Goal: Task Accomplishment & Management: Complete application form

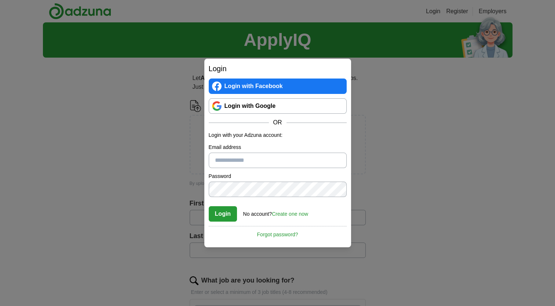
click at [260, 160] on input "Email address" at bounding box center [278, 160] width 138 height 15
click at [273, 164] on input "Email address" at bounding box center [278, 160] width 138 height 15
click at [315, 163] on input "Email address" at bounding box center [278, 160] width 138 height 15
click at [333, 219] on div "Login No account? Create one now Forgot password?" at bounding box center [278, 211] width 138 height 20
click at [302, 164] on input "*" at bounding box center [278, 160] width 138 height 15
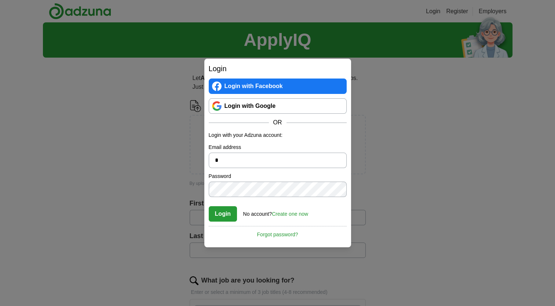
type input "**********"
click at [286, 212] on link "Create one now" at bounding box center [290, 214] width 36 height 6
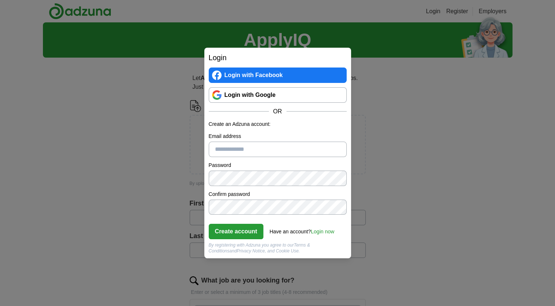
click at [284, 147] on input "Email address" at bounding box center [278, 149] width 138 height 15
type input "**********"
click button "Create account" at bounding box center [236, 231] width 55 height 15
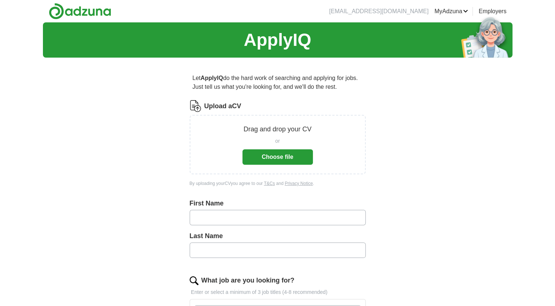
click at [295, 164] on button "Choose file" at bounding box center [278, 156] width 70 height 15
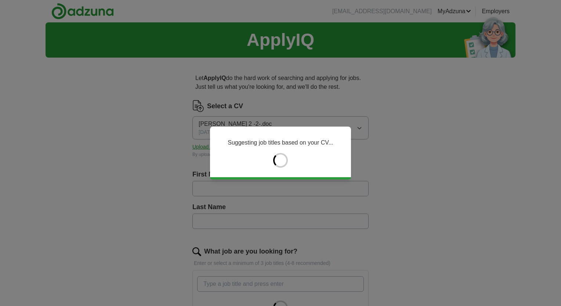
type input "****"
type input "******"
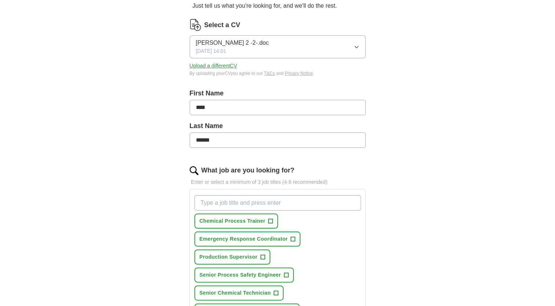
scroll to position [88, 0]
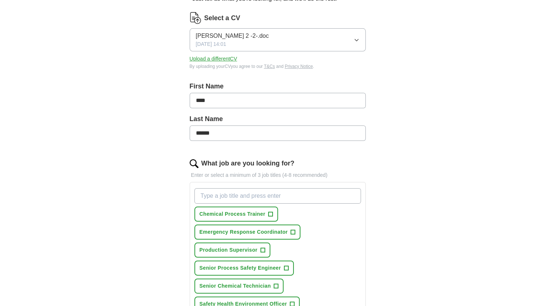
click at [344, 231] on div "Chemical Process Trainer + Emergency Response Coordinator + Production Supervis…" at bounding box center [278, 285] width 170 height 201
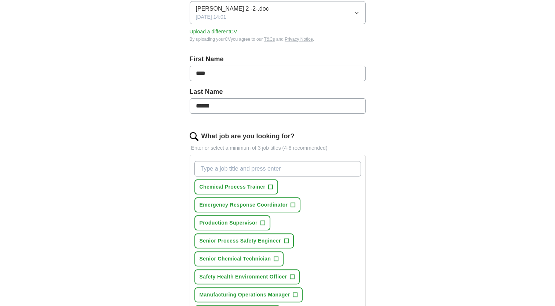
scroll to position [117, 0]
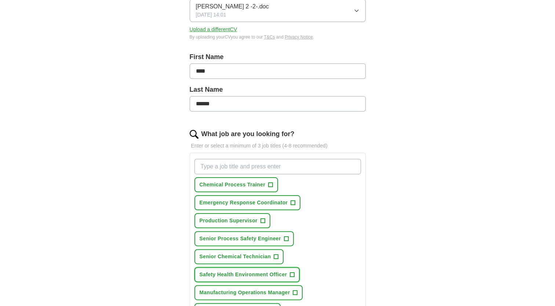
click at [293, 272] on span "+" at bounding box center [292, 275] width 4 height 6
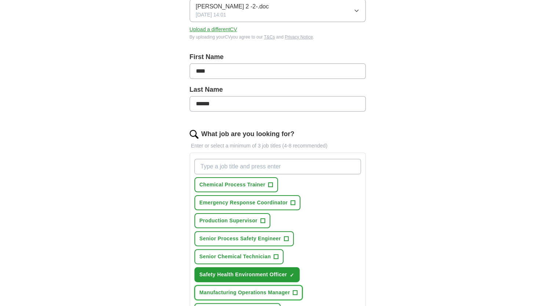
click at [293, 290] on span "+" at bounding box center [295, 293] width 4 height 6
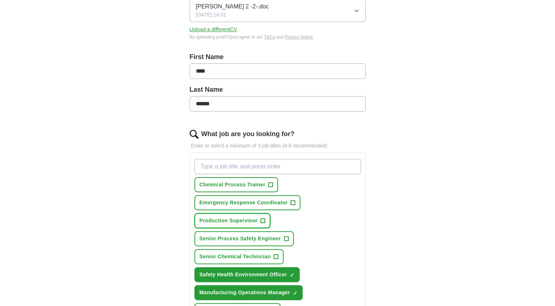
click at [261, 220] on span "+" at bounding box center [263, 221] width 4 height 6
click at [293, 200] on span "+" at bounding box center [293, 203] width 4 height 6
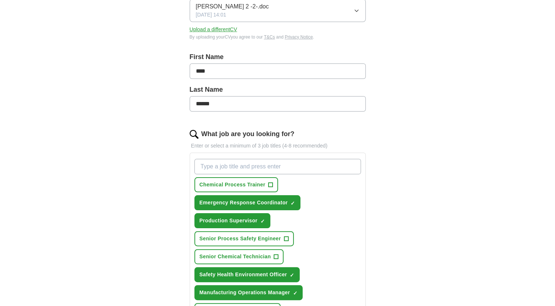
click at [284, 165] on input "What job are you looking for?" at bounding box center [277, 166] width 167 height 15
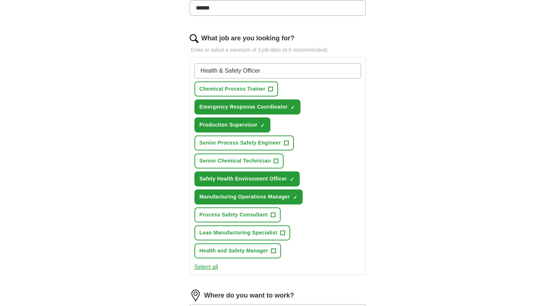
scroll to position [220, 0]
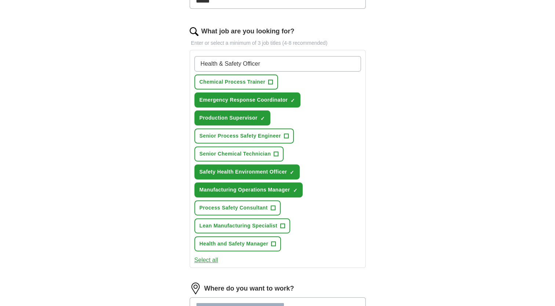
type input "Health & Safety Officer"
click at [273, 241] on span "+" at bounding box center [274, 244] width 4 height 6
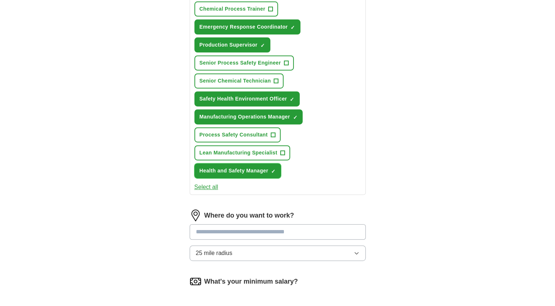
scroll to position [294, 0]
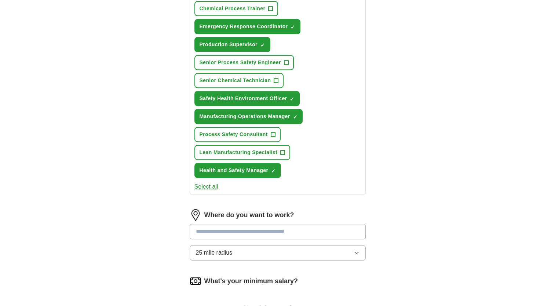
click at [318, 228] on input at bounding box center [278, 231] width 176 height 15
type input "****"
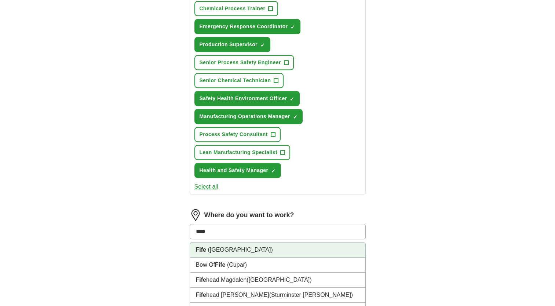
click at [289, 252] on li "Fife ([GEOGRAPHIC_DATA])" at bounding box center [277, 250] width 175 height 15
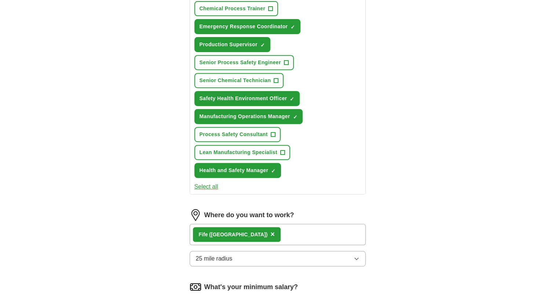
click at [357, 256] on icon "button" at bounding box center [357, 259] width 6 height 6
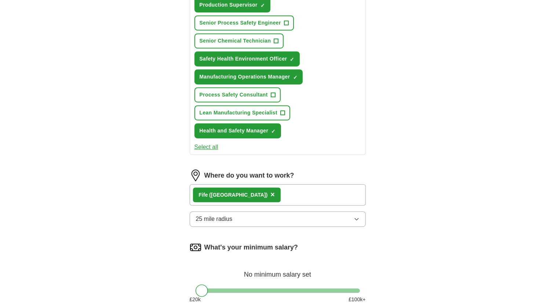
scroll to position [338, 0]
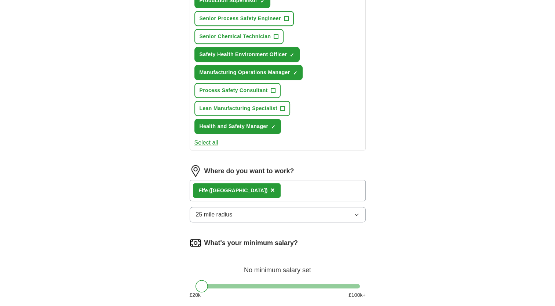
click at [358, 214] on button "25 mile radius" at bounding box center [278, 214] width 176 height 15
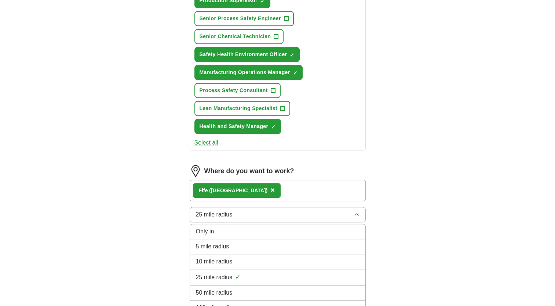
click at [327, 293] on div "50 mile radius" at bounding box center [278, 292] width 164 height 9
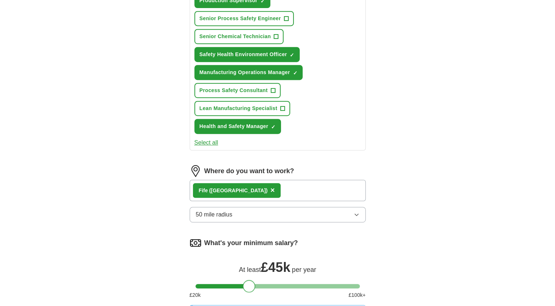
drag, startPoint x: 201, startPoint y: 281, endPoint x: 249, endPoint y: 274, distance: 48.6
click at [249, 274] on div "What's your minimum salary? At least £ 45k per year £ 20 k £ 100 k+" at bounding box center [278, 271] width 176 height 68
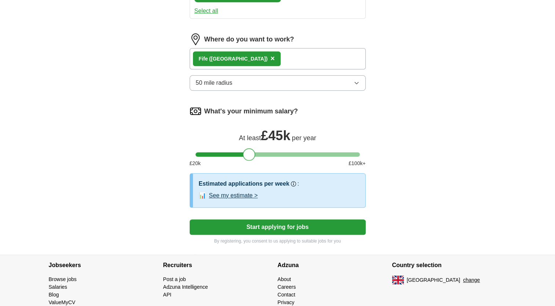
scroll to position [470, 0]
click at [240, 193] on button "See my estimate >" at bounding box center [233, 195] width 49 height 9
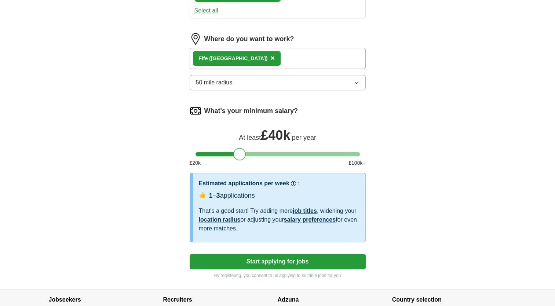
drag, startPoint x: 245, startPoint y: 148, endPoint x: 236, endPoint y: 148, distance: 9.2
click at [236, 148] on div at bounding box center [239, 154] width 12 height 12
click at [282, 254] on button "Start applying for jobs" at bounding box center [278, 261] width 176 height 15
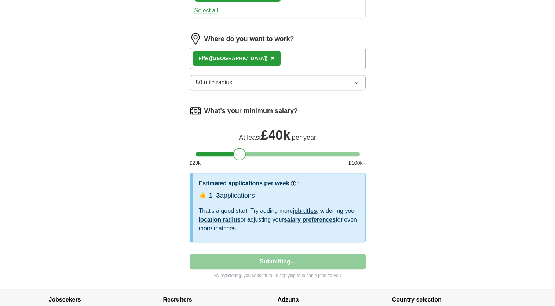
select select "**"
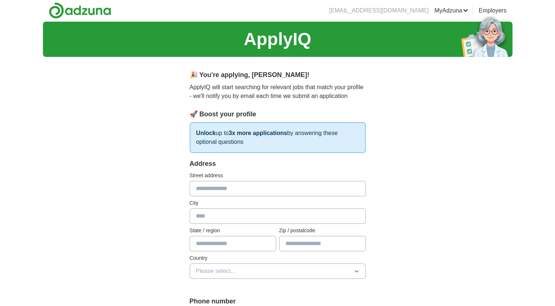
scroll to position [0, 0]
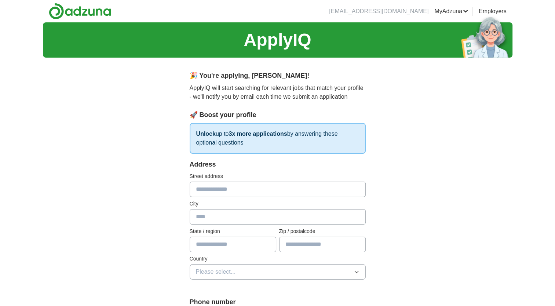
click at [248, 189] on input "text" at bounding box center [278, 189] width 176 height 15
type input "*******"
type input "*********"
type input "*******"
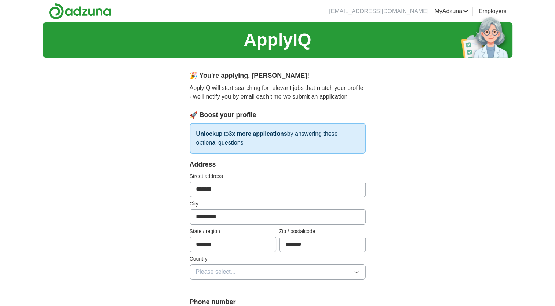
click at [354, 269] on icon "button" at bounding box center [357, 272] width 6 height 6
click at [339, 288] on div "[GEOGRAPHIC_DATA]" at bounding box center [278, 288] width 164 height 9
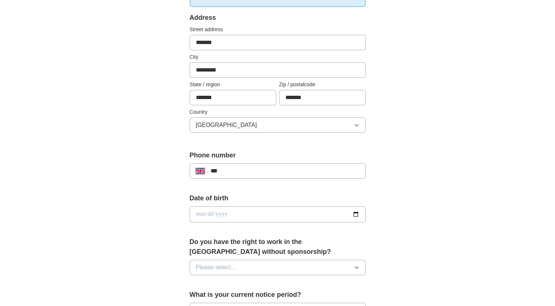
scroll to position [156, 0]
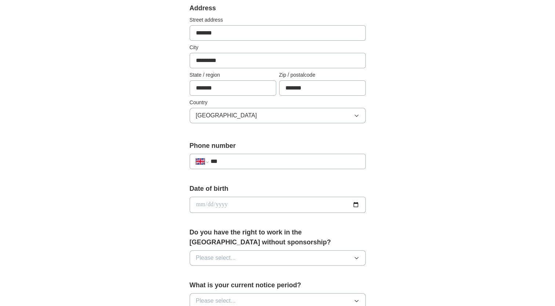
click at [298, 159] on input "***" at bounding box center [284, 161] width 149 height 9
type input "**********"
click at [248, 199] on input "date" at bounding box center [278, 205] width 176 height 16
type input "**********"
click at [358, 256] on icon "button" at bounding box center [357, 258] width 6 height 6
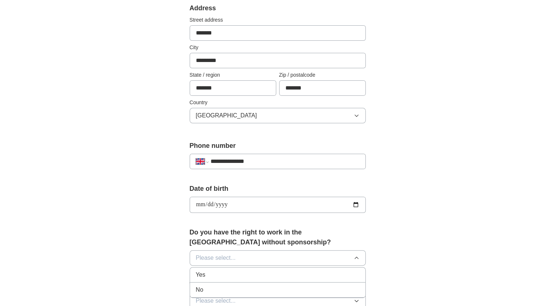
click at [239, 271] on div "Yes" at bounding box center [278, 274] width 164 height 9
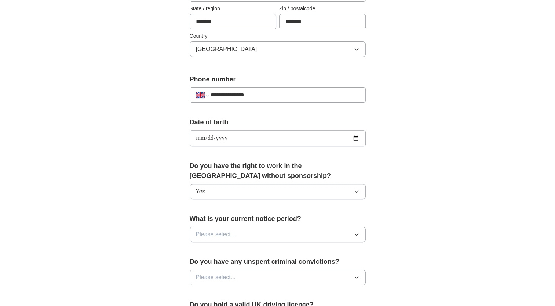
scroll to position [230, 0]
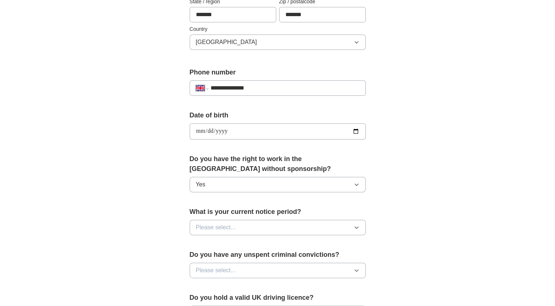
click at [357, 225] on icon "button" at bounding box center [357, 228] width 6 height 6
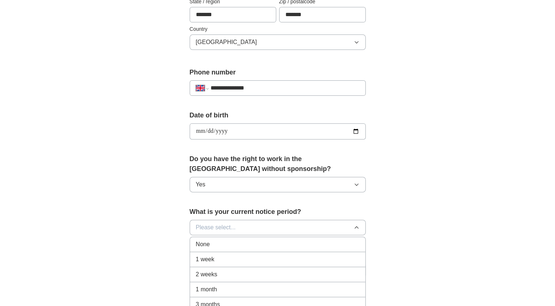
click at [219, 252] on li "1 week" at bounding box center [277, 259] width 175 height 15
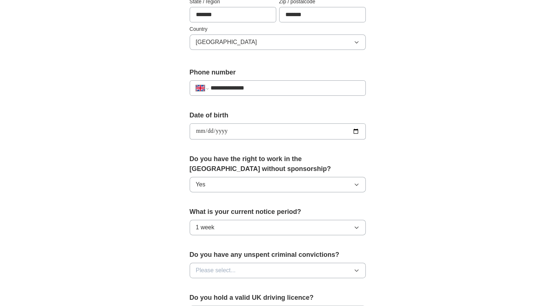
click at [356, 270] on icon "button" at bounding box center [357, 271] width 6 height 6
click at [272, 306] on li "No" at bounding box center [277, 302] width 175 height 15
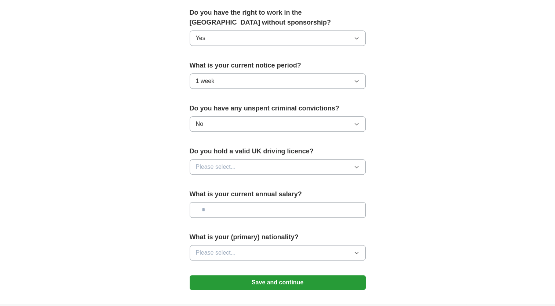
scroll to position [376, 0]
click at [354, 165] on icon "button" at bounding box center [357, 167] width 6 height 6
click at [301, 183] on div "Yes" at bounding box center [278, 183] width 164 height 9
click at [295, 208] on input "text" at bounding box center [278, 209] width 176 height 15
type input "*******"
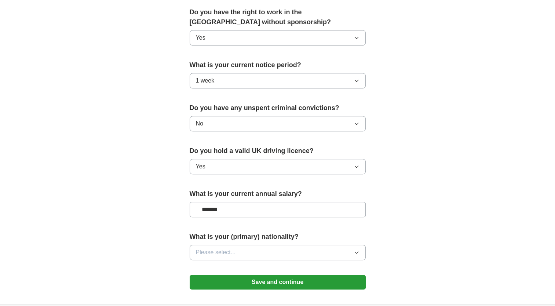
click at [360, 251] on button "Please select..." at bounding box center [278, 252] width 176 height 15
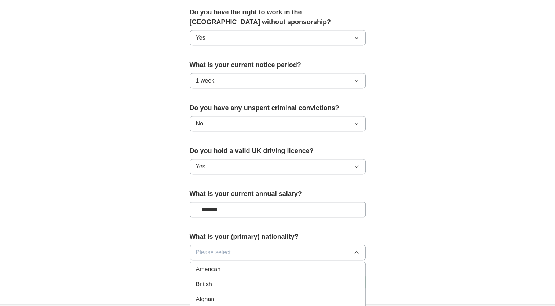
click at [346, 280] on div "British" at bounding box center [278, 284] width 164 height 9
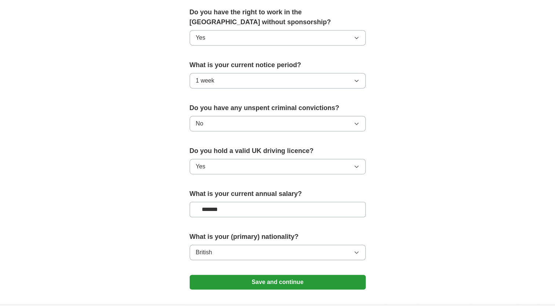
click at [297, 283] on button "Save and continue" at bounding box center [278, 282] width 176 height 15
